Goal: Task Accomplishment & Management: Use online tool/utility

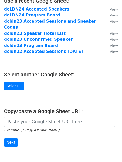
scroll to position [42, 0]
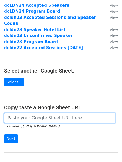
click at [42, 113] on input "url" at bounding box center [59, 118] width 111 height 10
paste input "[URL][DOMAIN_NAME]"
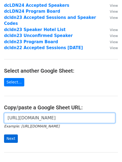
type input "[URL][DOMAIN_NAME]"
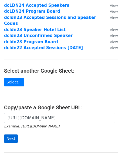
scroll to position [0, 0]
click at [13, 135] on input "Next" at bounding box center [11, 139] width 14 height 8
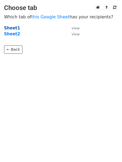
click at [14, 28] on strong "Sheet1" at bounding box center [12, 28] width 16 height 5
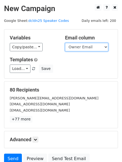
click at [92, 47] on select "Title Owner Owner Email Session format Track Room Scheduled At Scheduled Durati…" at bounding box center [86, 47] width 43 height 8
select select "Email"
click at [65, 43] on select "Title Owner Owner Email Session format Track Room Scheduled At Scheduled Durati…" at bounding box center [86, 47] width 43 height 8
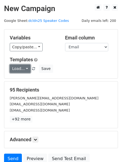
click at [24, 69] on link "Load..." at bounding box center [20, 69] width 21 height 8
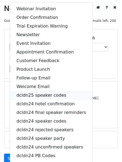
click at [43, 94] on link "dcldn25 speaker codes" at bounding box center [51, 95] width 83 height 9
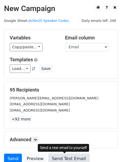
click at [67, 159] on link "Send Test Email" at bounding box center [68, 159] width 41 height 10
click at [61, 158] on link "Send Test Email" at bounding box center [68, 159] width 41 height 10
click at [68, 160] on link "Send Test Email" at bounding box center [68, 159] width 41 height 10
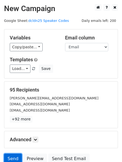
click at [14, 158] on link "Send" at bounding box center [13, 159] width 18 height 10
